Goal: Task Accomplishment & Management: Manage account settings

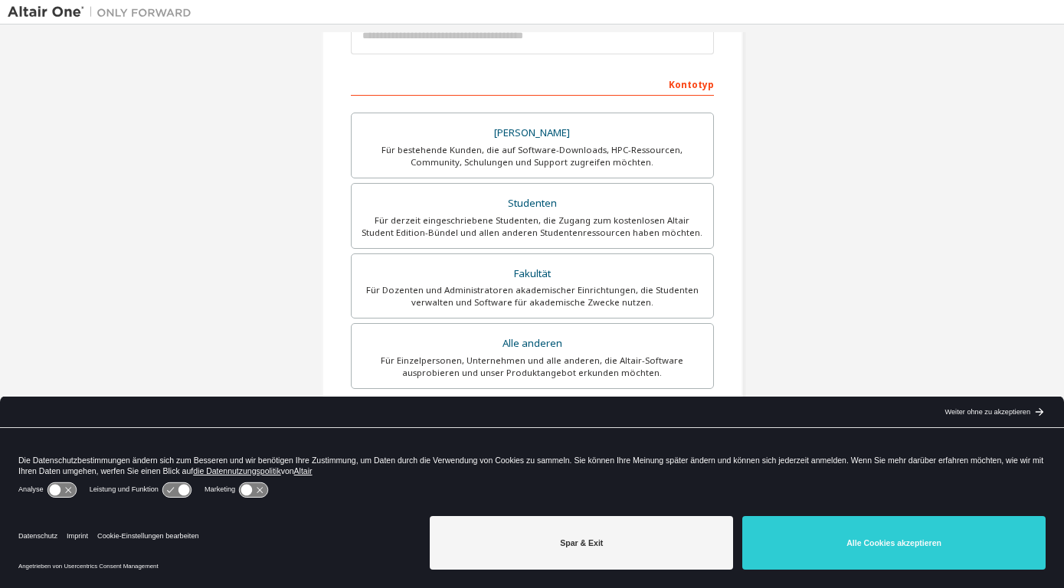
scroll to position [214, 0]
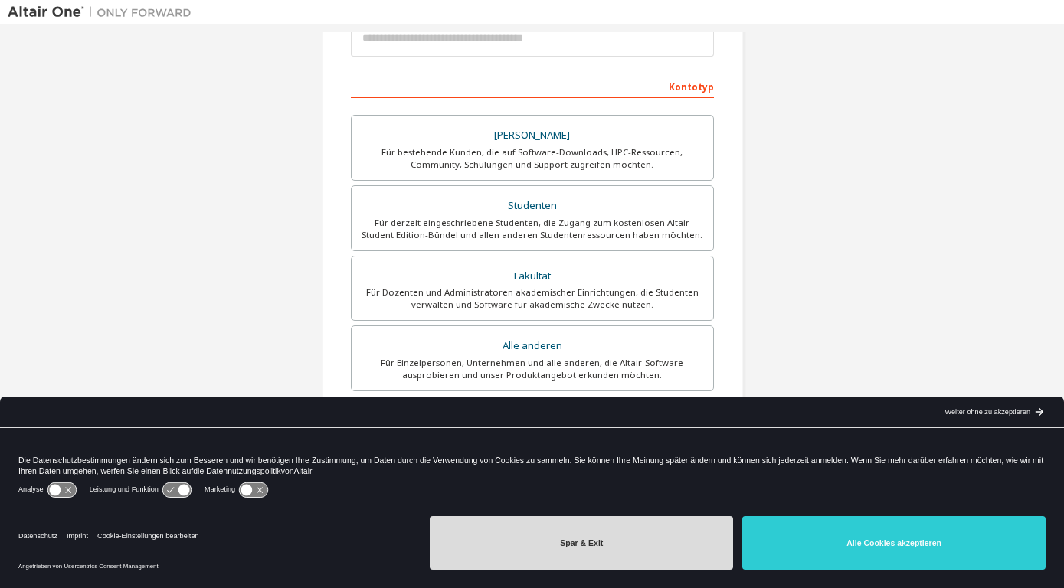
click at [541, 524] on button "Spar & Exit" at bounding box center [581, 543] width 303 height 54
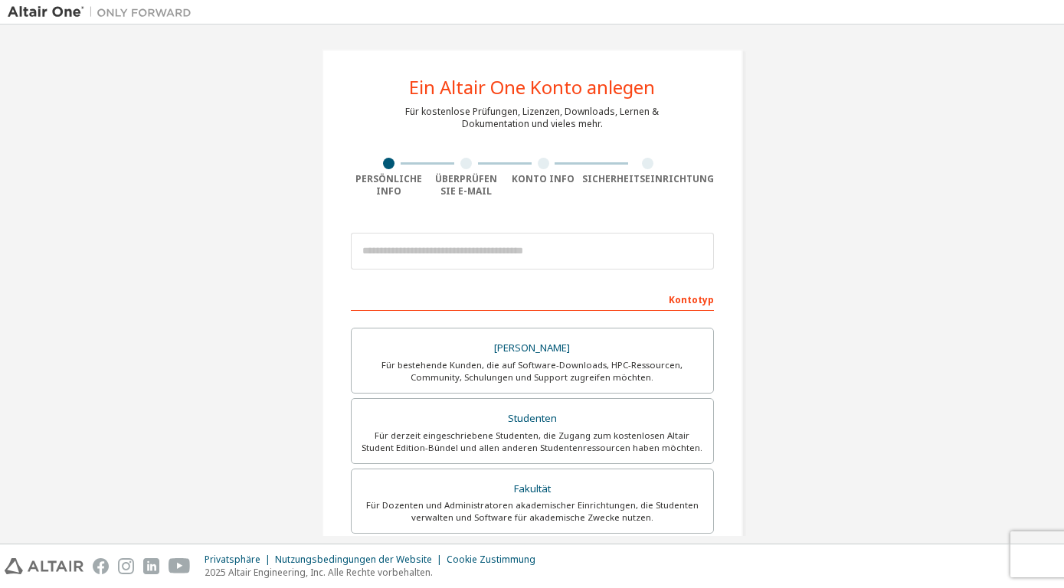
scroll to position [0, 0]
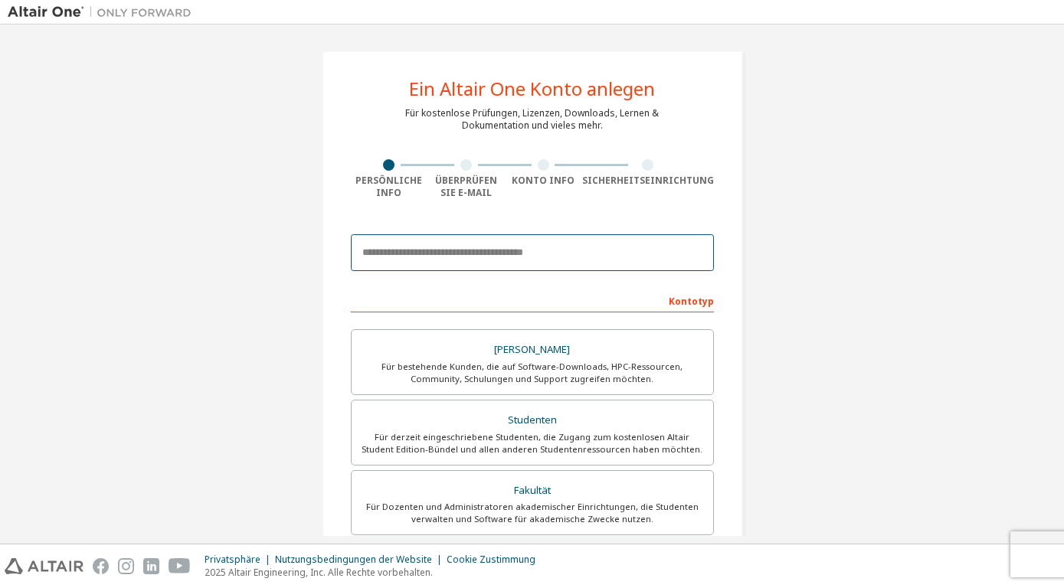
click at [443, 242] on input "email" at bounding box center [532, 252] width 363 height 37
paste input "**********"
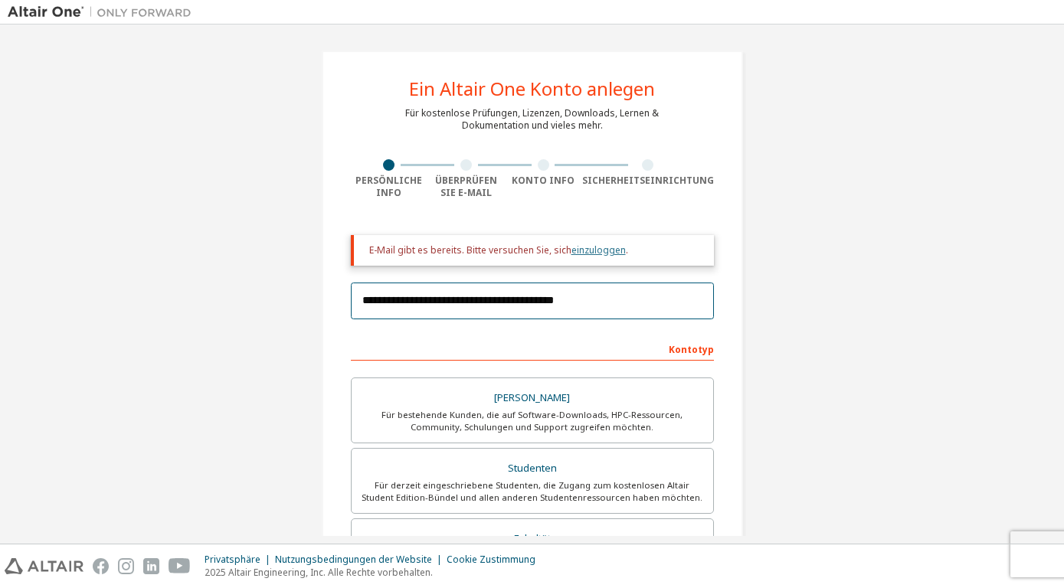
type input "**********"
click at [586, 251] on link "einzuloggen" at bounding box center [598, 250] width 54 height 13
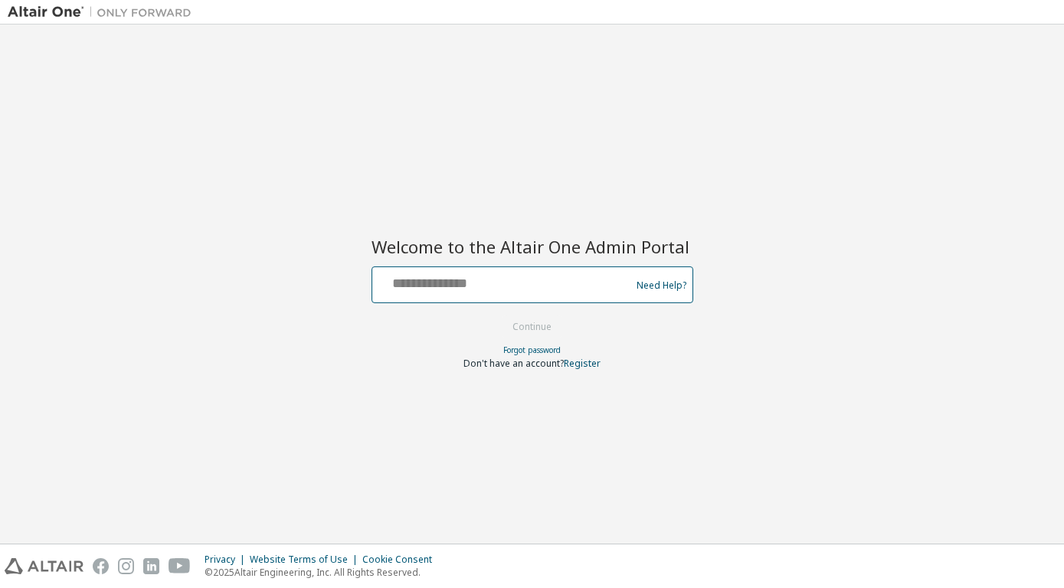
click at [537, 275] on input "text" at bounding box center [503, 281] width 250 height 22
paste input "**********"
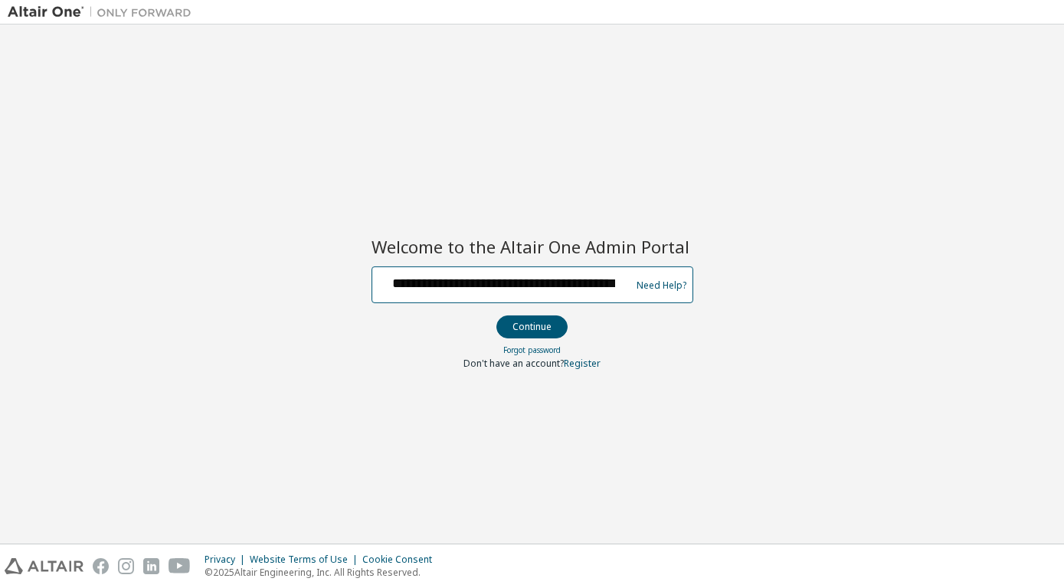
scroll to position [0, 54]
type input "**********"
click at [496, 316] on button "Continue" at bounding box center [531, 327] width 71 height 23
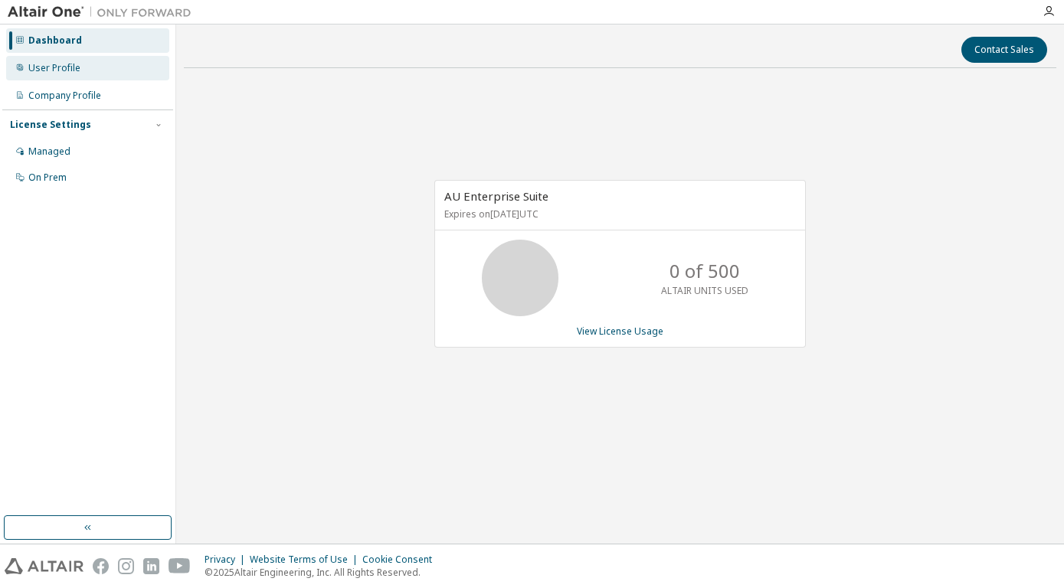
click at [113, 57] on div "User Profile" at bounding box center [87, 68] width 163 height 25
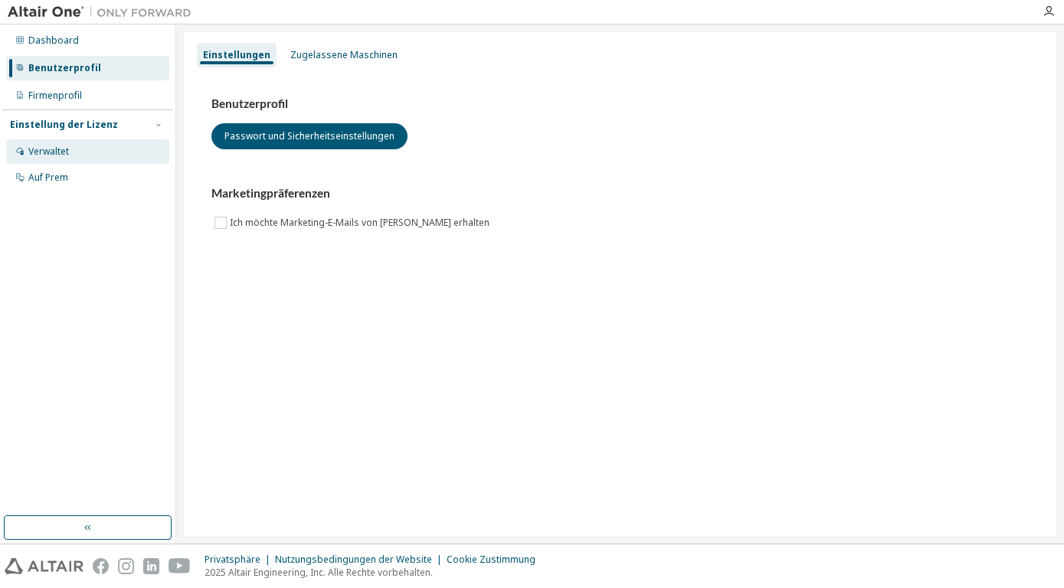
click at [103, 160] on div "Verwaltet" at bounding box center [87, 151] width 163 height 25
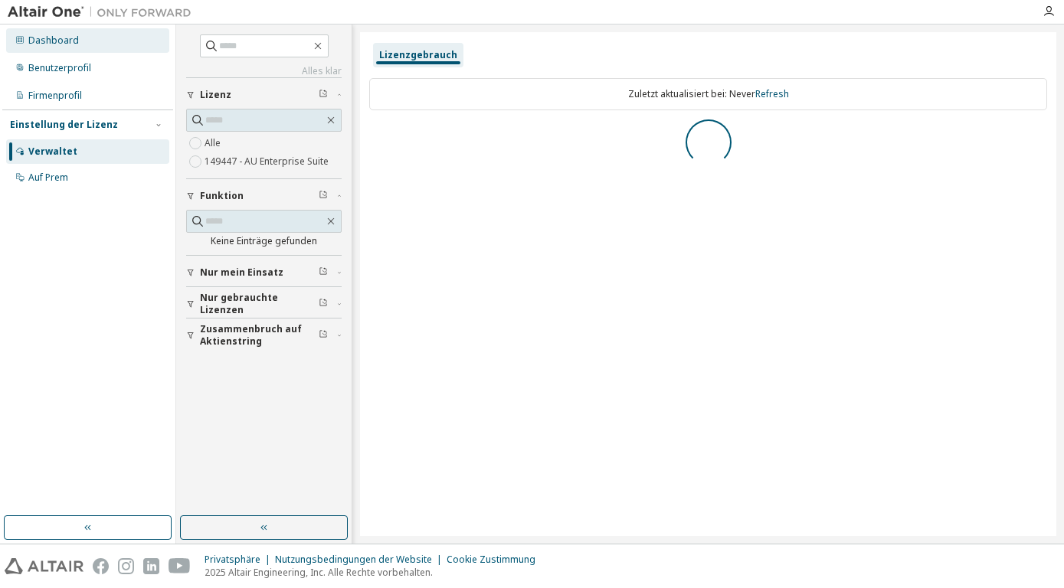
click at [92, 44] on div "Dashboard" at bounding box center [87, 40] width 163 height 25
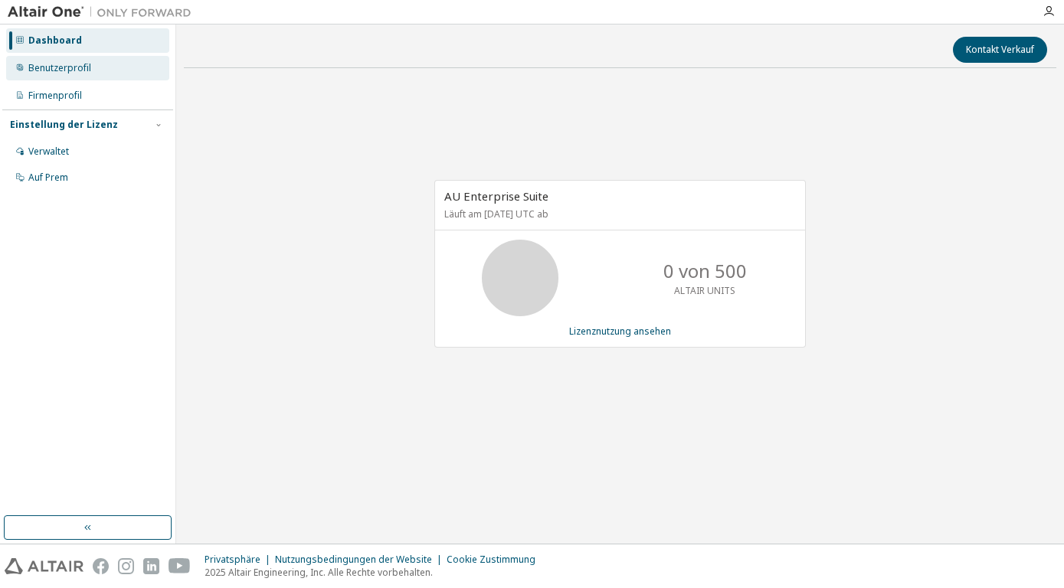
click at [82, 61] on div "Benutzerprofil" at bounding box center [87, 68] width 163 height 25
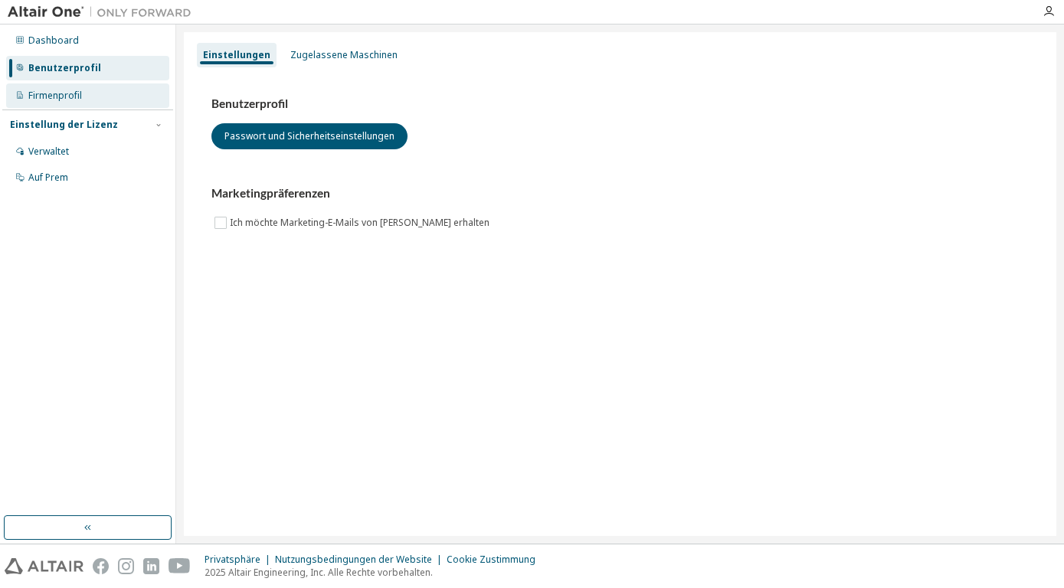
click at [67, 87] on div "Firmenprofil" at bounding box center [87, 95] width 163 height 25
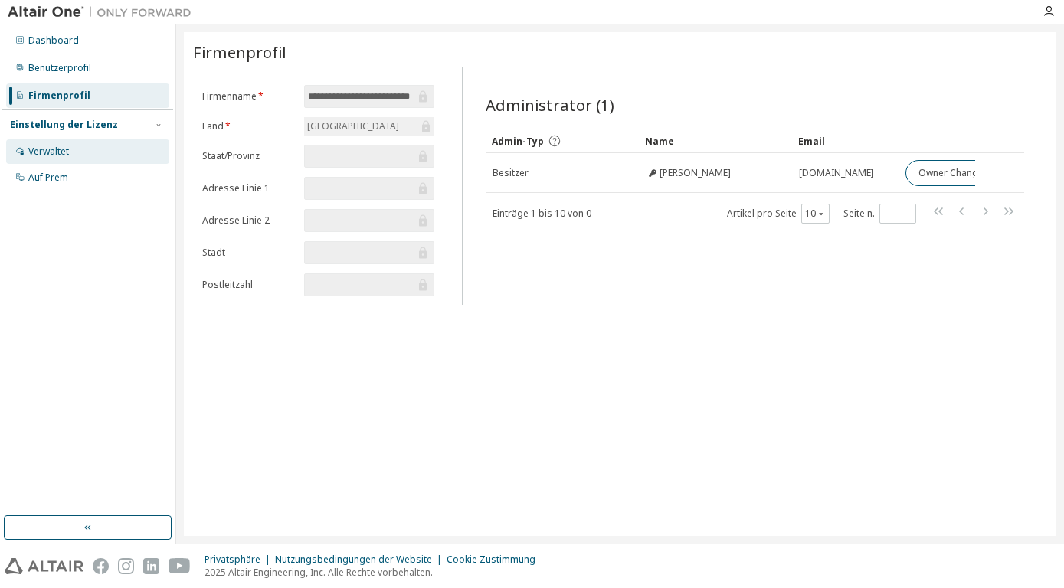
click at [47, 148] on div "Verwaltet" at bounding box center [48, 152] width 41 height 12
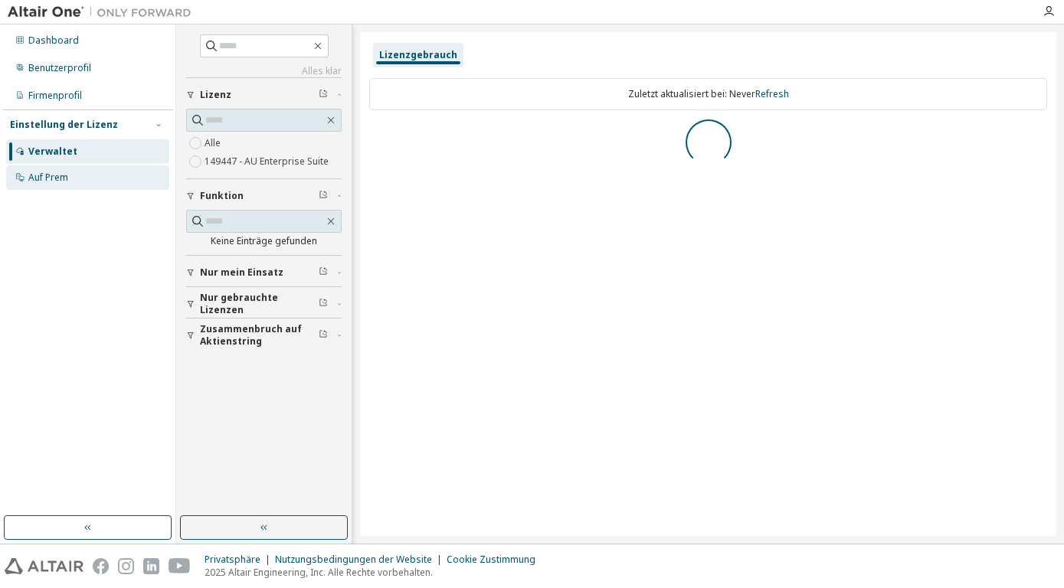
click at [50, 173] on div "Auf Prem" at bounding box center [48, 178] width 40 height 12
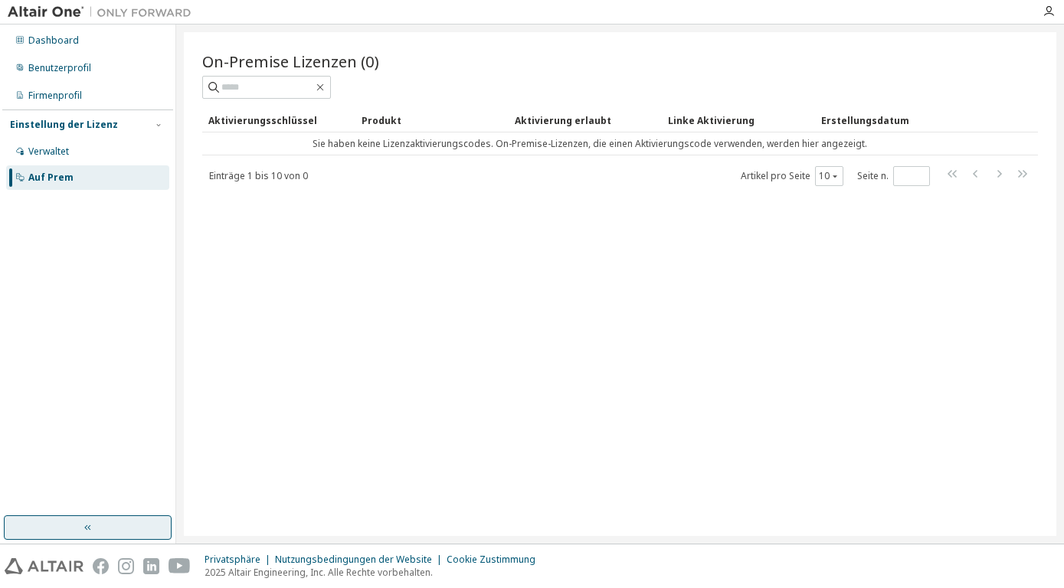
click at [85, 525] on icon "button" at bounding box center [88, 528] width 12 height 12
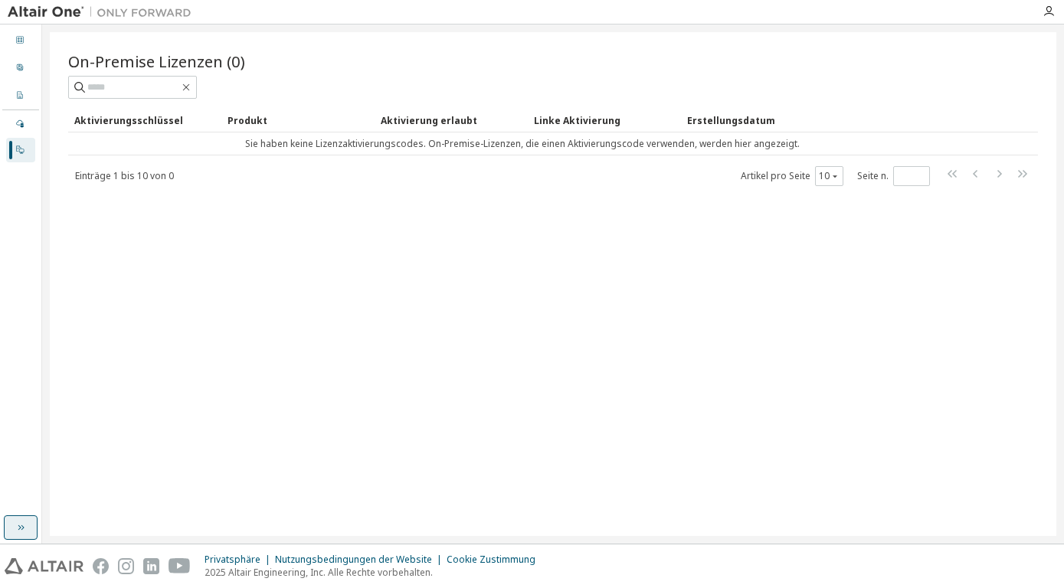
click at [14, 525] on button "button" at bounding box center [21, 527] width 34 height 25
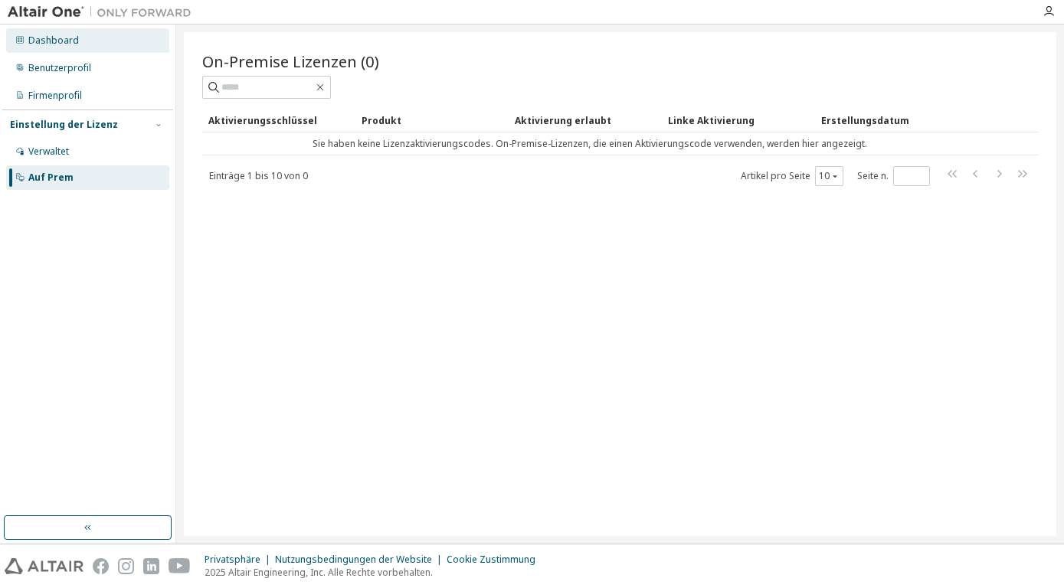
click at [126, 37] on div "Dashboard" at bounding box center [87, 40] width 163 height 25
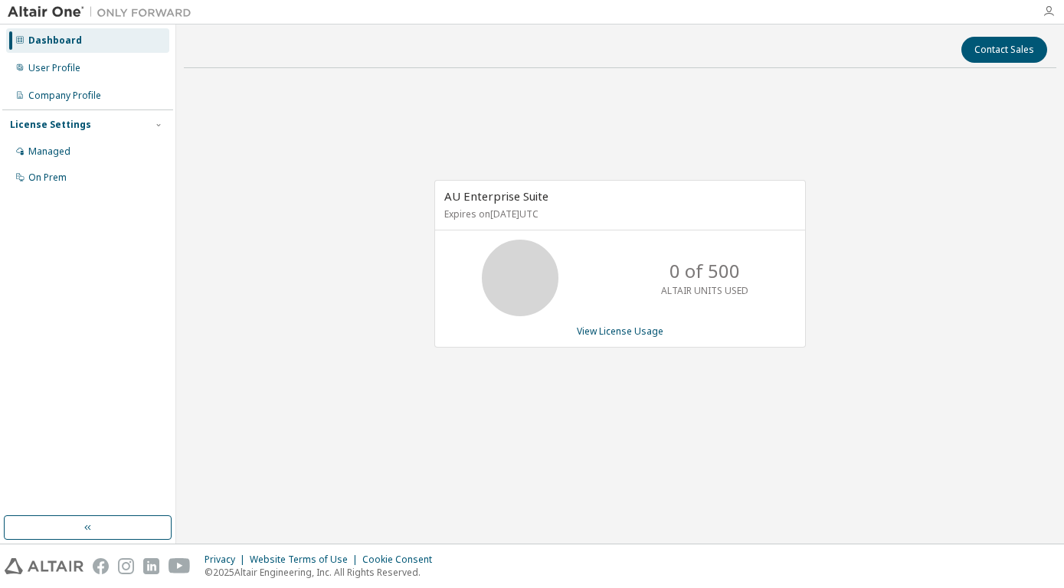
click at [1044, 13] on icon "button" at bounding box center [1048, 11] width 12 height 12
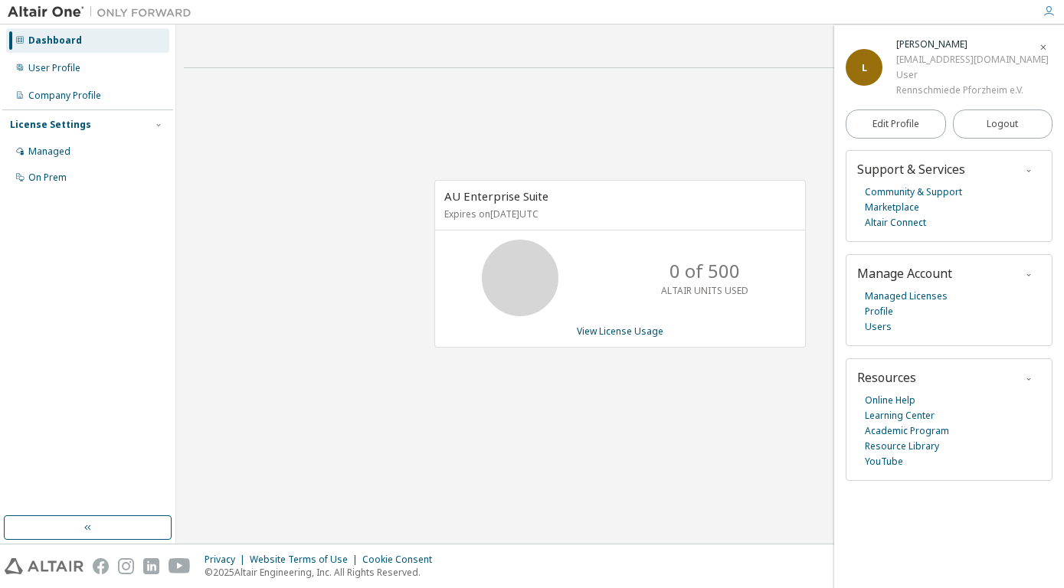
click at [358, 293] on div "AU Enterprise Suite Expires on [DATE] UTC 0 of 500 ALTAIR UNITS USED View Licen…" at bounding box center [620, 271] width 872 height 382
click at [84, 106] on div "Company Profile" at bounding box center [87, 95] width 163 height 25
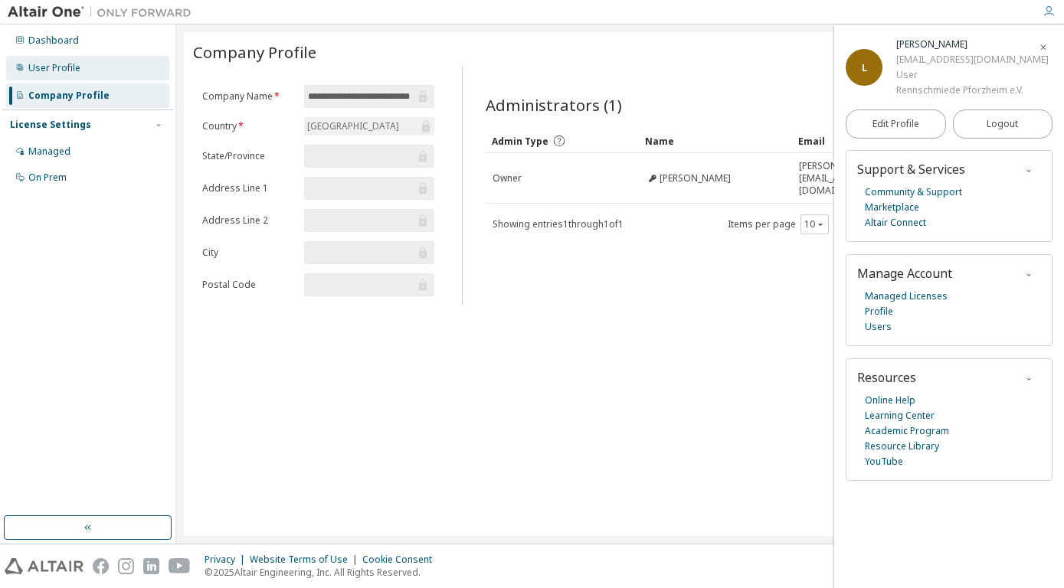
click at [89, 74] on div "User Profile" at bounding box center [87, 68] width 163 height 25
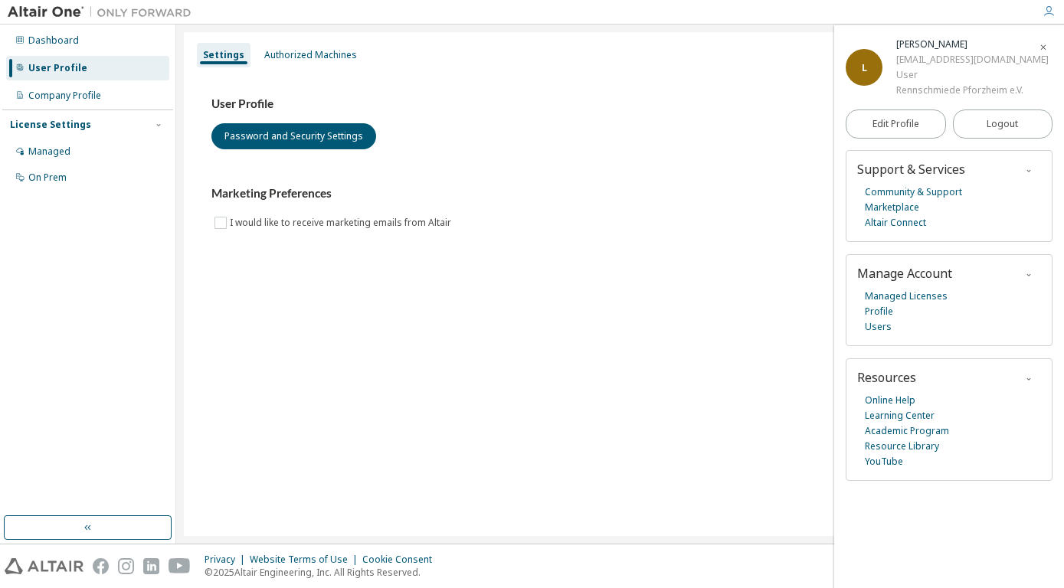
click at [1038, 44] on span "button" at bounding box center [1043, 46] width 15 height 25
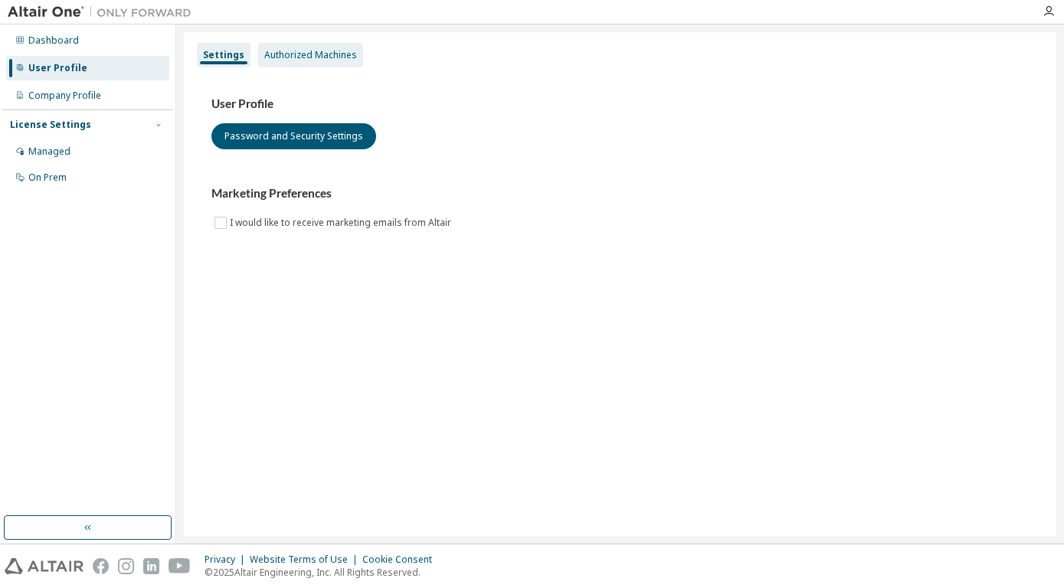
click at [303, 50] on div "Authorized Machines" at bounding box center [310, 55] width 93 height 12
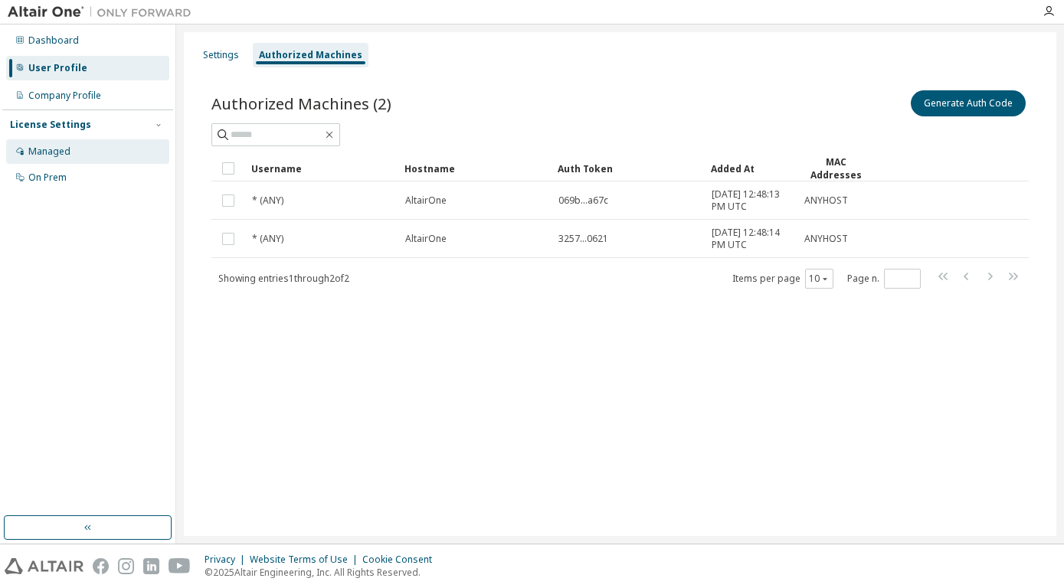
click at [58, 146] on div "Managed" at bounding box center [87, 151] width 163 height 25
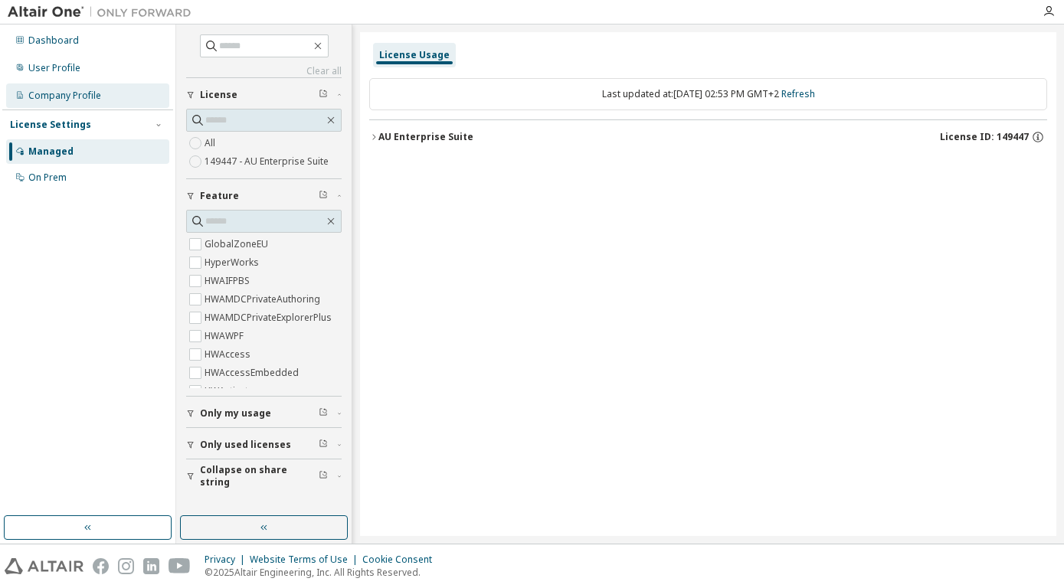
click at [83, 100] on div "Company Profile" at bounding box center [64, 96] width 73 height 12
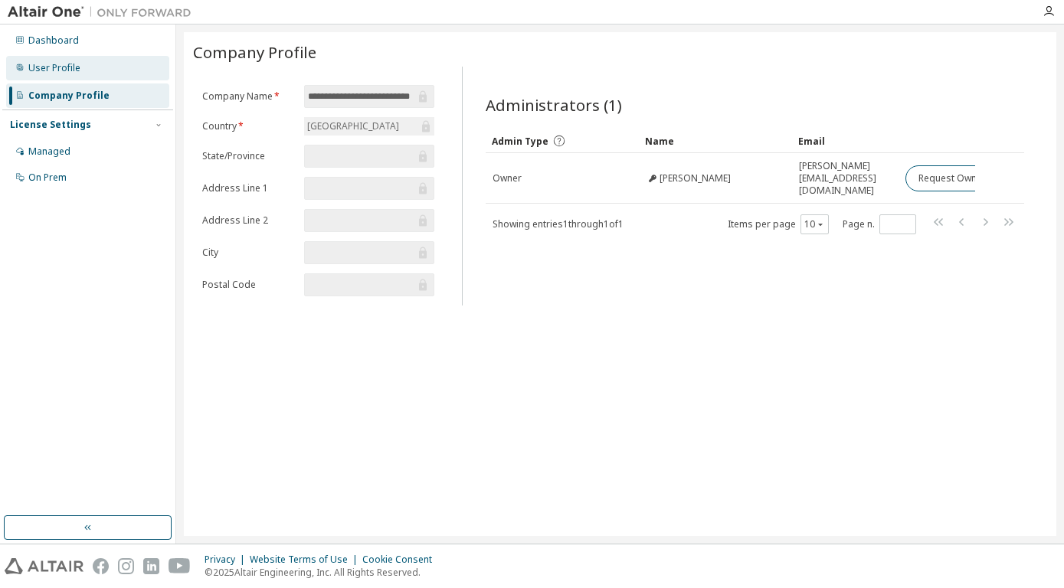
click at [128, 70] on div "User Profile" at bounding box center [87, 68] width 163 height 25
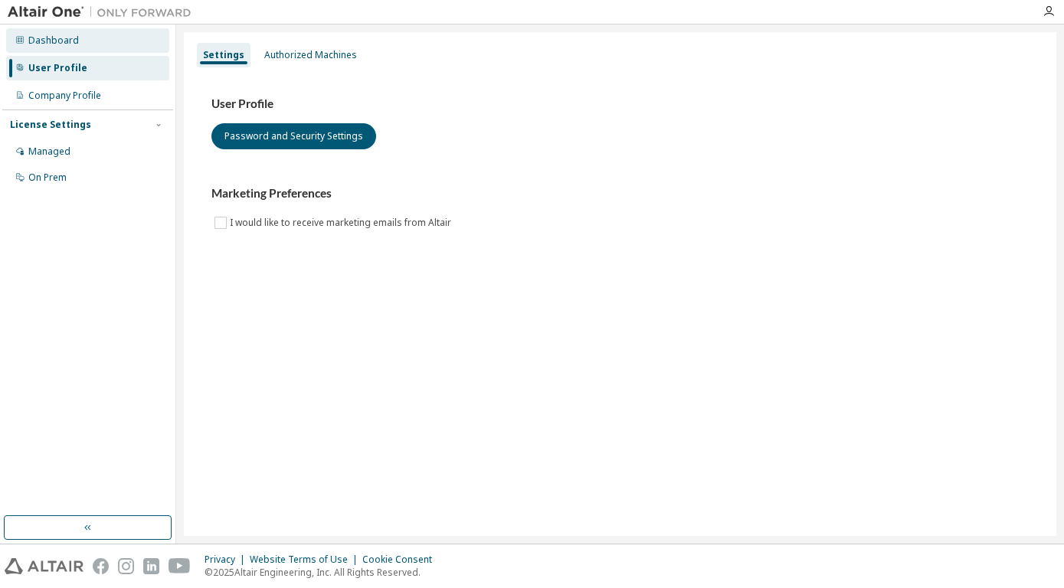
click at [96, 34] on div "Dashboard" at bounding box center [87, 40] width 163 height 25
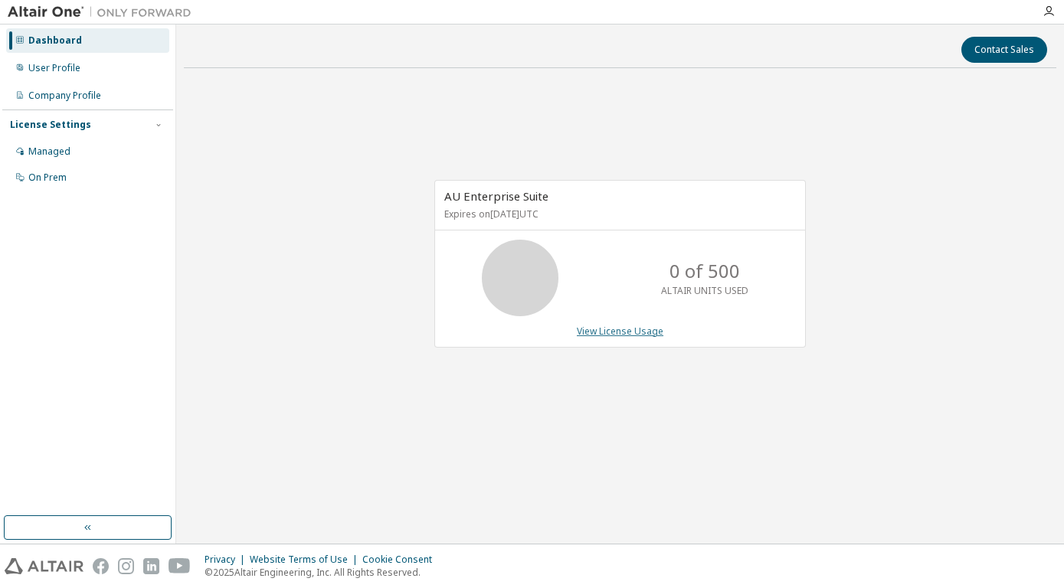
click at [627, 326] on link "View License Usage" at bounding box center [620, 331] width 87 height 13
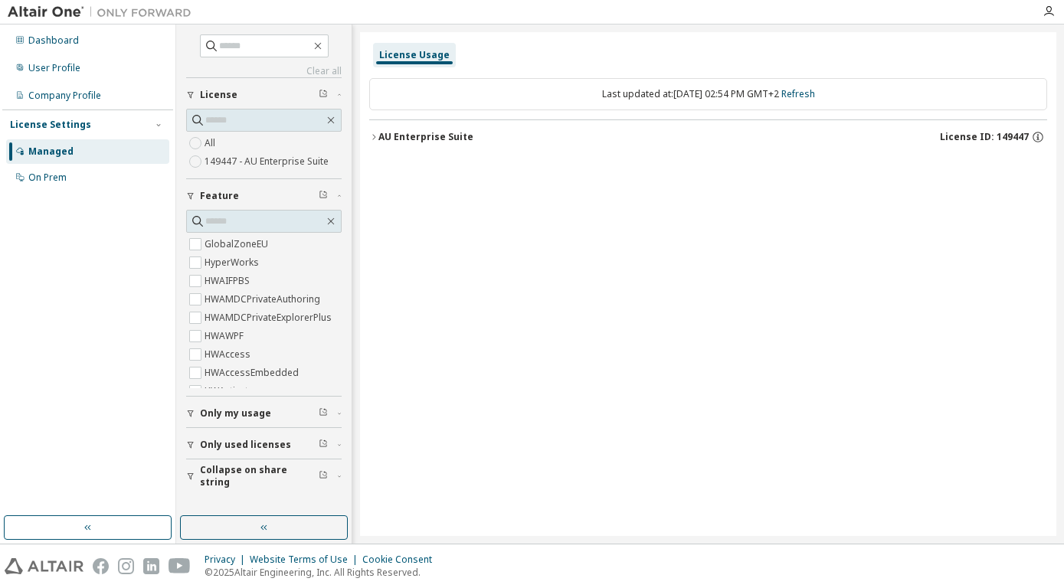
click at [440, 138] on div "AU Enterprise Suite" at bounding box center [425, 137] width 95 height 12
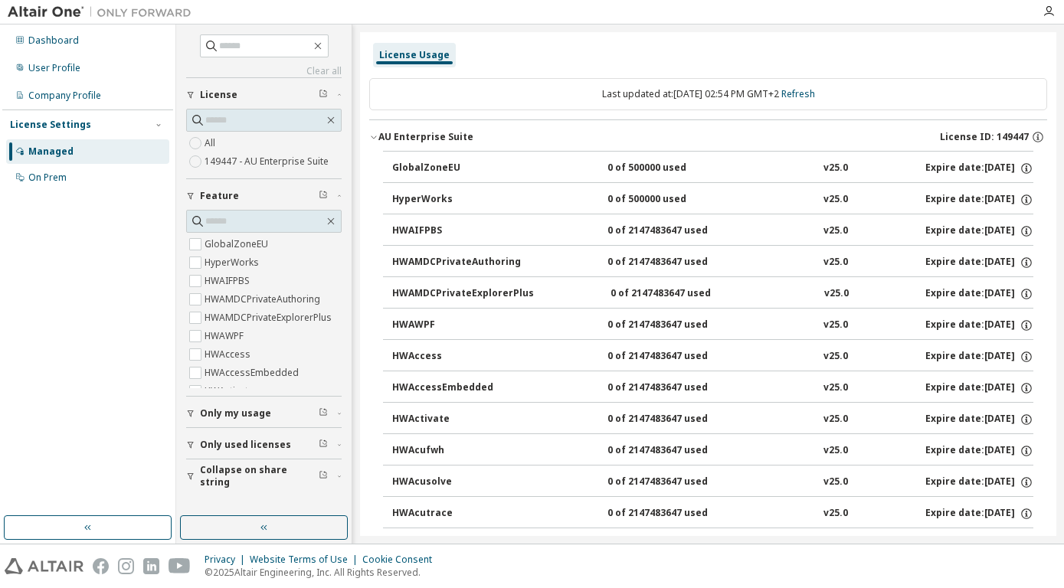
click at [427, 131] on div "AU Enterprise Suite License ID: 149447" at bounding box center [712, 137] width 669 height 14
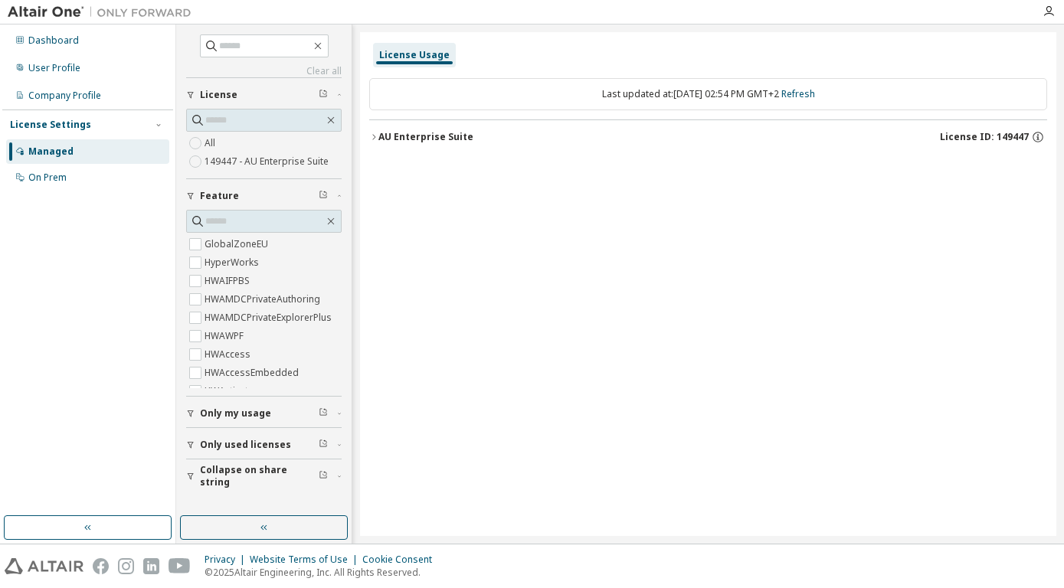
click at [216, 145] on label "All" at bounding box center [212, 143] width 14 height 18
click at [118, 172] on div "On Prem" at bounding box center [87, 177] width 163 height 25
